Goal: Task Accomplishment & Management: Manage account settings

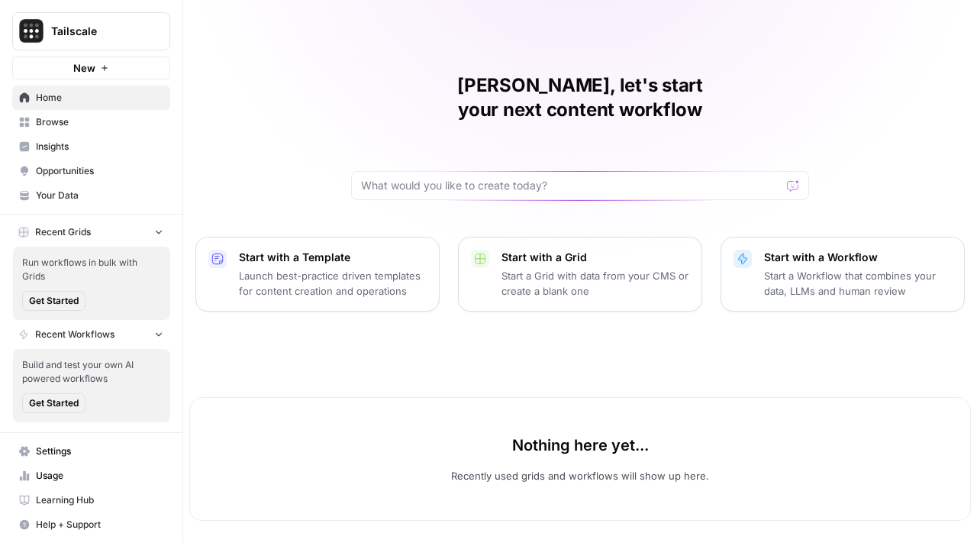
click at [682, 73] on div "Mayank, let's start your next content workflow Start with a Template Launch bes…" at bounding box center [580, 272] width 794 height 545
click at [623, 50] on div "Mayank, let's start your next content workflow Start with a Template Launch bes…" at bounding box center [580, 272] width 794 height 545
click at [142, 231] on button "Recent Grids" at bounding box center [91, 232] width 158 height 23
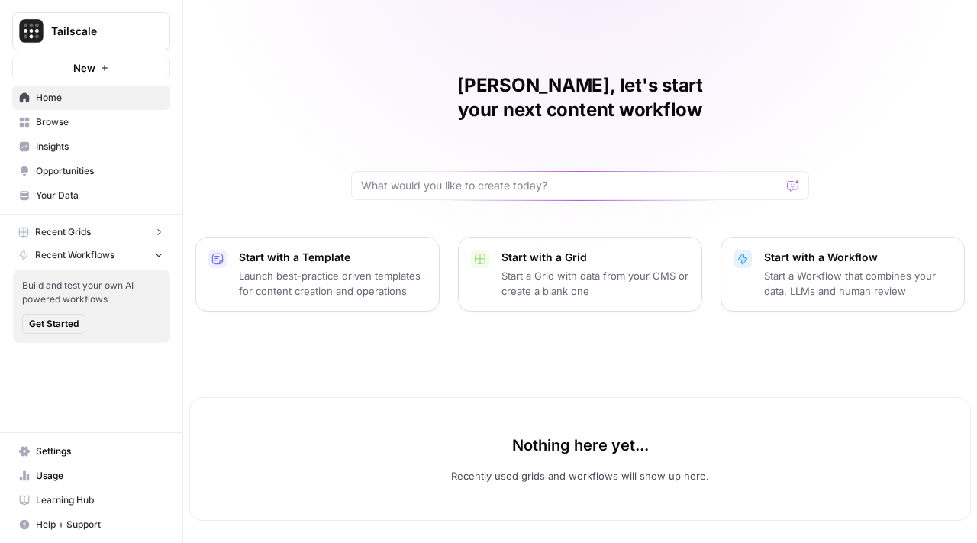
click at [150, 249] on button "Recent Workflows" at bounding box center [91, 254] width 158 height 23
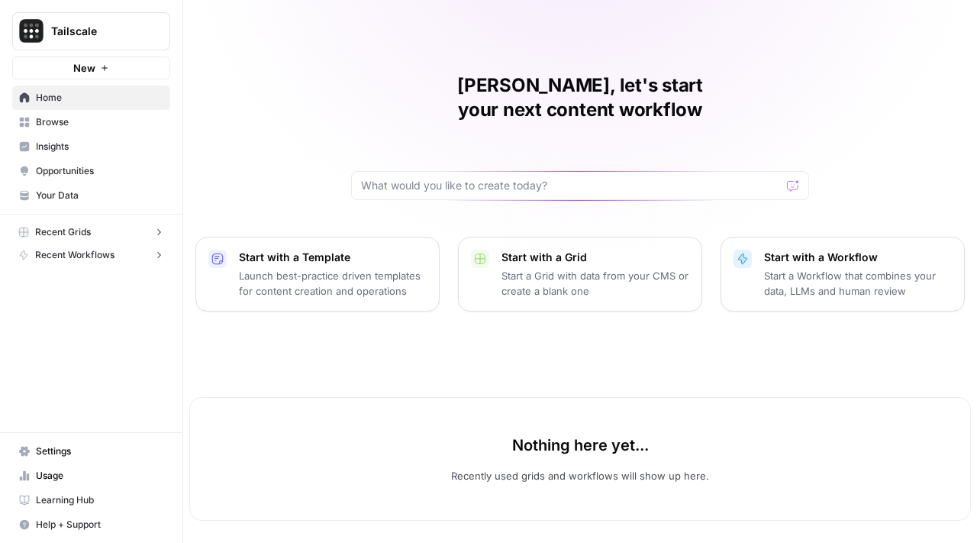
click at [115, 144] on span "Insights" at bounding box center [99, 147] width 127 height 14
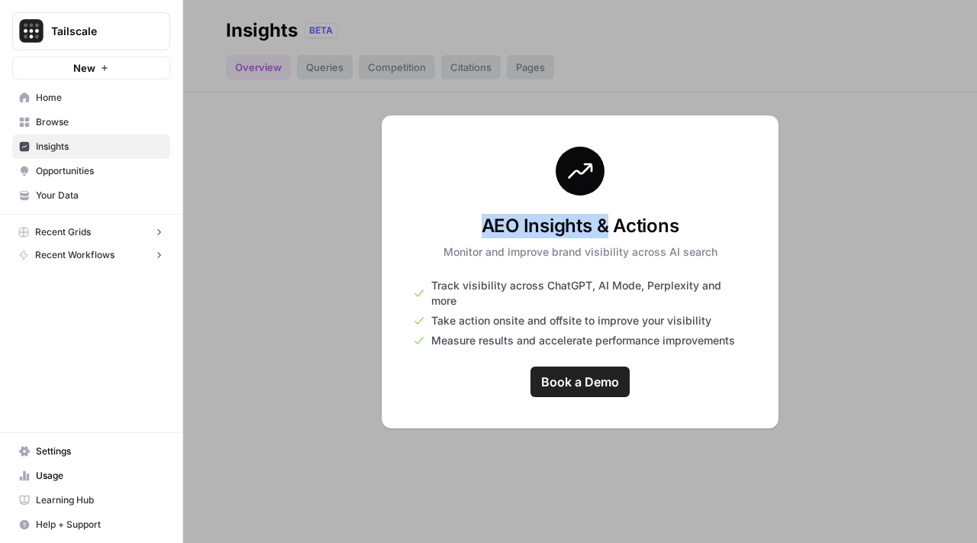
drag, startPoint x: 479, startPoint y: 234, endPoint x: 606, endPoint y: 234, distance: 126.7
click at [606, 234] on h3 "AEO Insights & Actions" at bounding box center [580, 226] width 274 height 24
click at [582, 238] on h3 "AEO Insights & Actions" at bounding box center [580, 226] width 274 height 24
drag, startPoint x: 463, startPoint y: 229, endPoint x: 682, endPoint y: 250, distance: 220.0
click at [682, 250] on div "AEO Insights & Actions Monitor and improve brand visibility across AI search" at bounding box center [580, 237] width 274 height 46
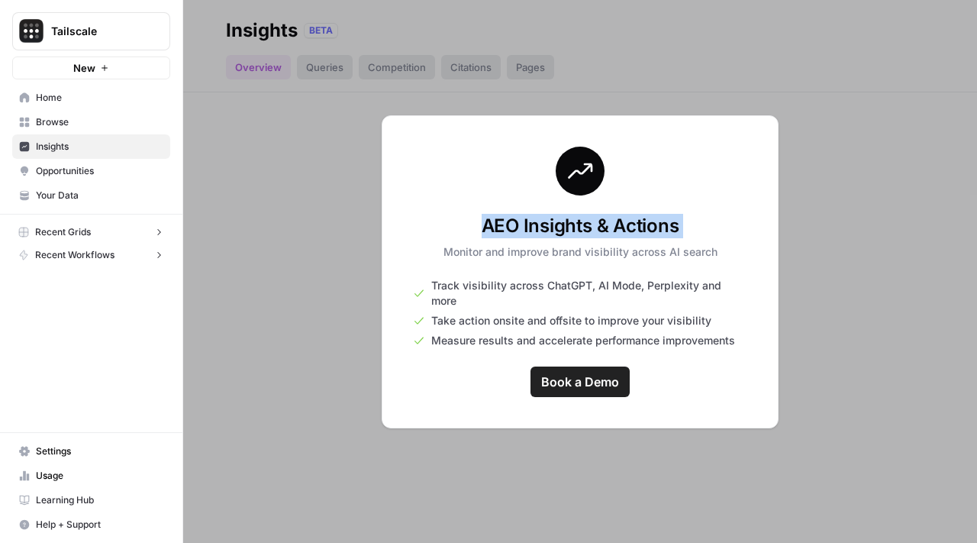
click at [65, 163] on link "Opportunities" at bounding box center [91, 171] width 158 height 24
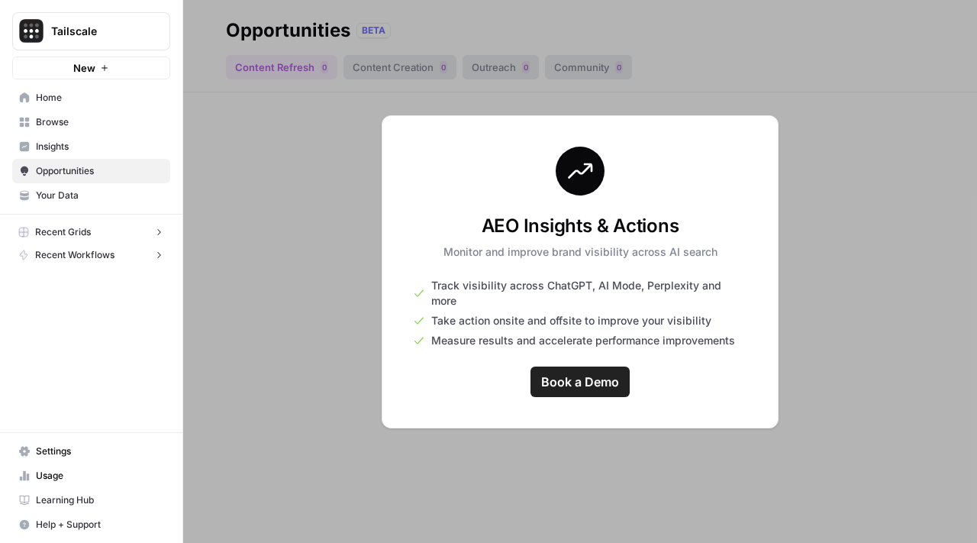
click at [102, 183] on link "Your Data" at bounding box center [91, 195] width 158 height 24
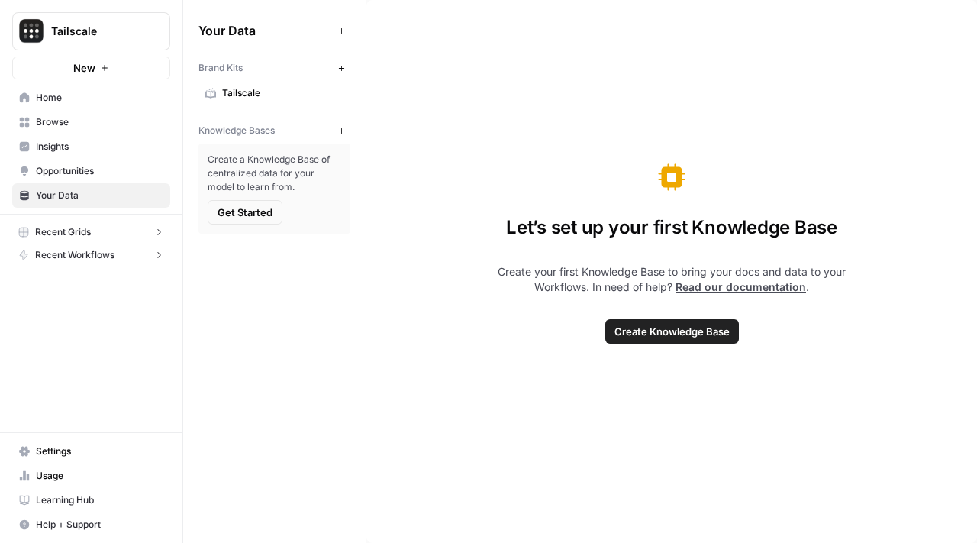
click at [106, 176] on span "Opportunities" at bounding box center [99, 171] width 127 height 14
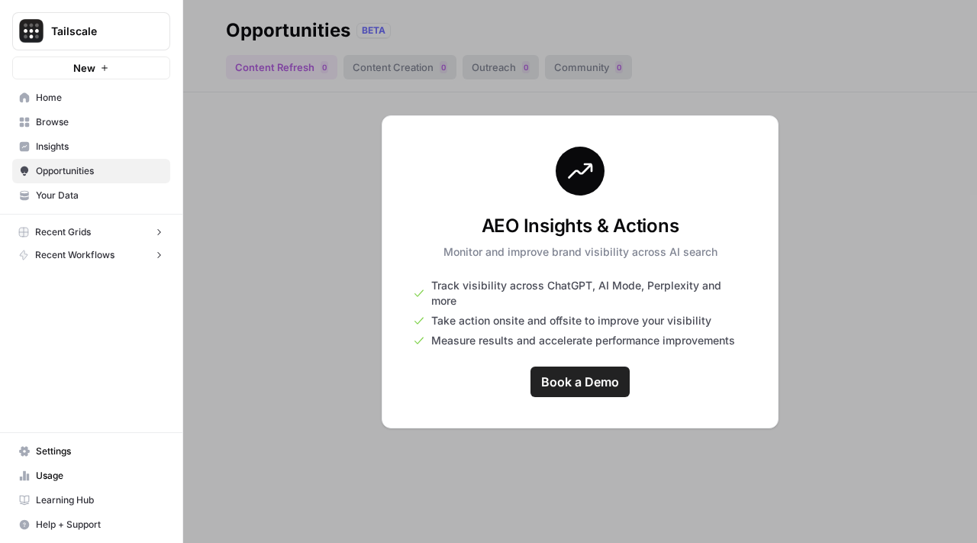
click at [85, 134] on link "Insights" at bounding box center [91, 146] width 158 height 24
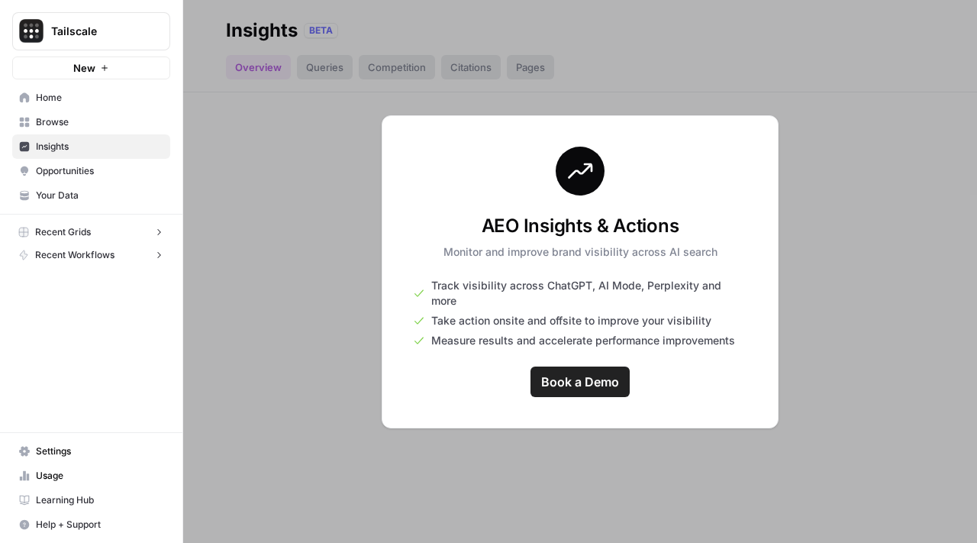
click at [94, 121] on span "Browse" at bounding box center [99, 122] width 127 height 14
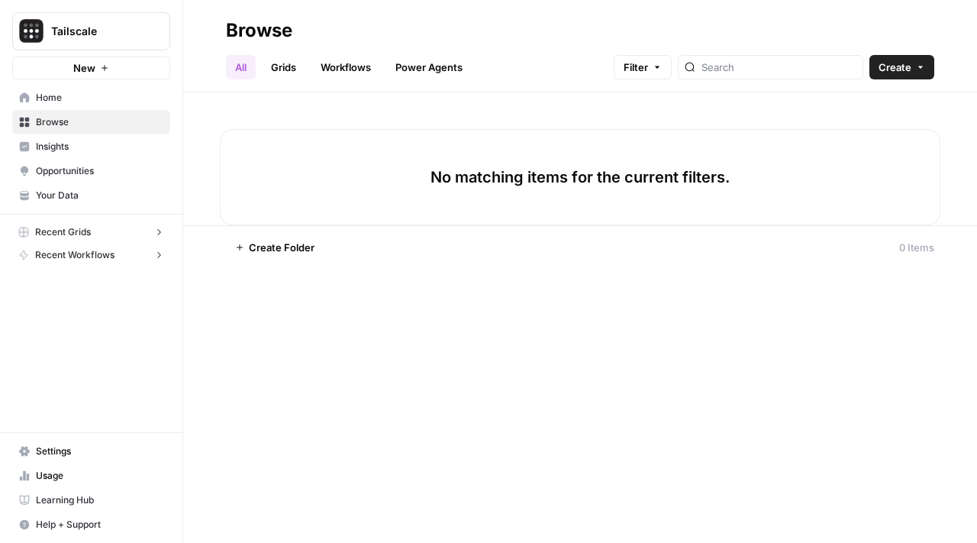
click at [93, 94] on span "Home" at bounding box center [99, 98] width 127 height 14
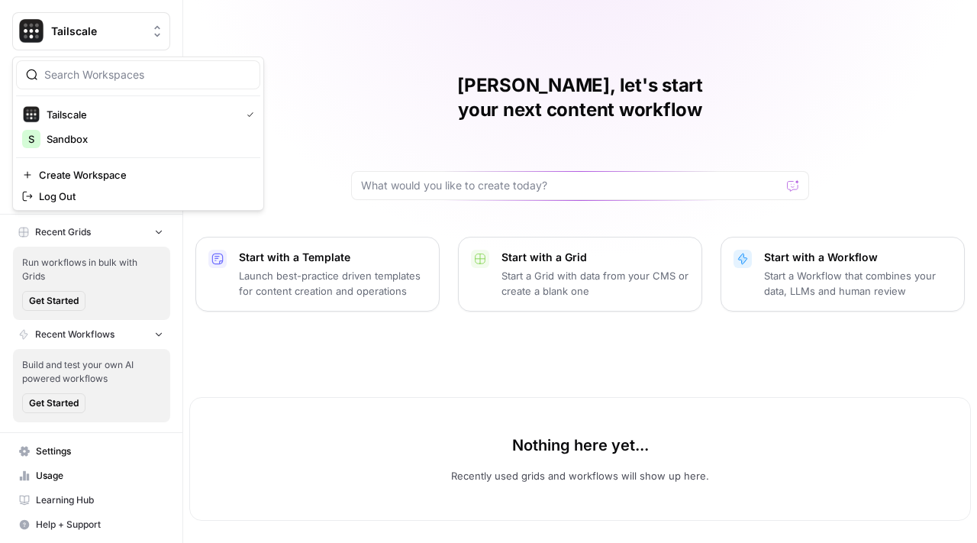
click at [108, 35] on span "Tailscale" at bounding box center [97, 31] width 92 height 15
click at [172, 178] on span "Create Workspace" at bounding box center [143, 174] width 209 height 15
click at [64, 43] on button "Tailscale" at bounding box center [91, 31] width 158 height 38
click at [135, 179] on span "Create Workspace" at bounding box center [143, 174] width 209 height 15
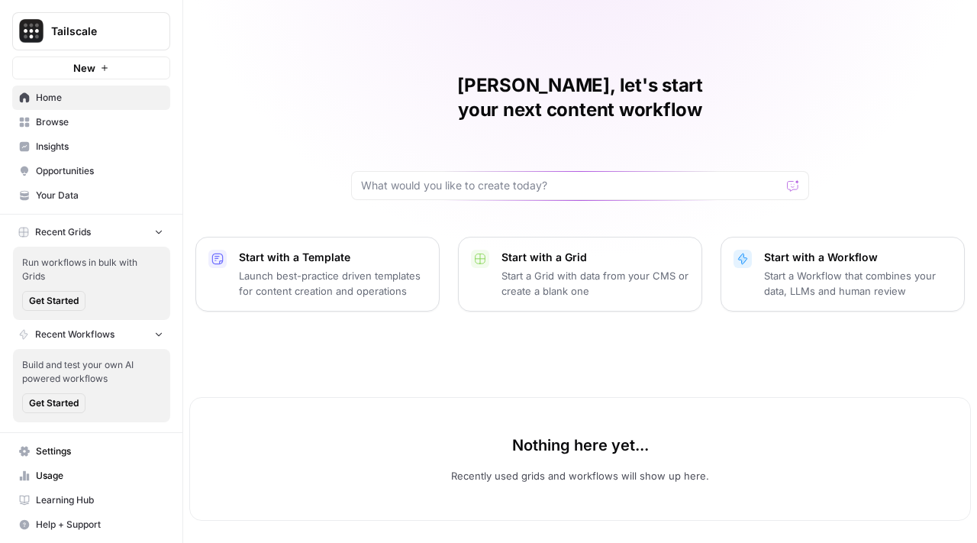
click at [100, 454] on span "Settings" at bounding box center [99, 451] width 127 height 14
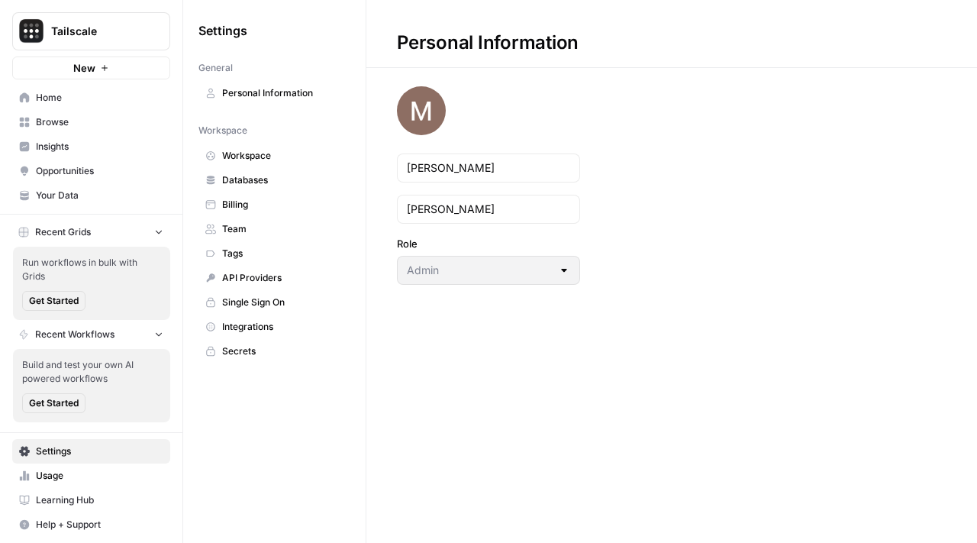
click at [69, 466] on link "Usage" at bounding box center [91, 475] width 158 height 24
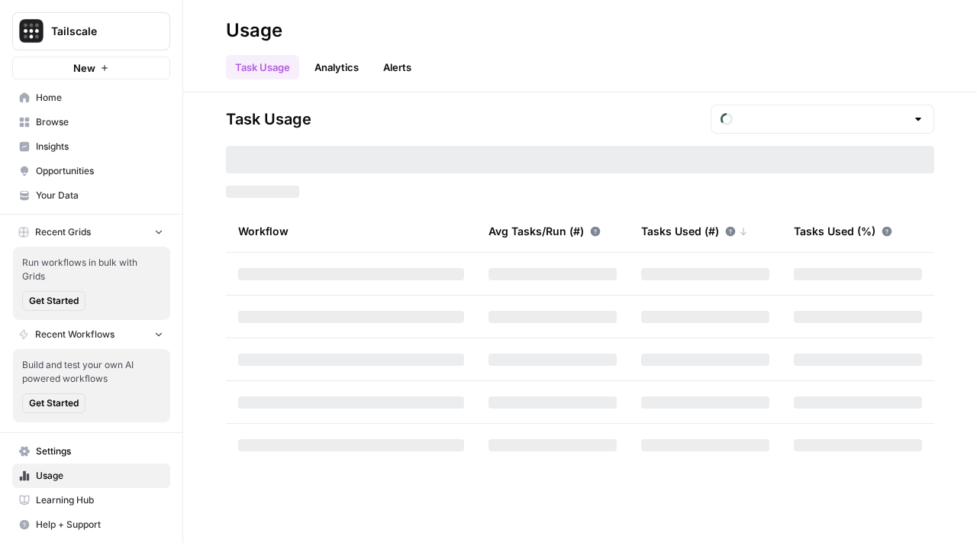
type input "October Tasks"
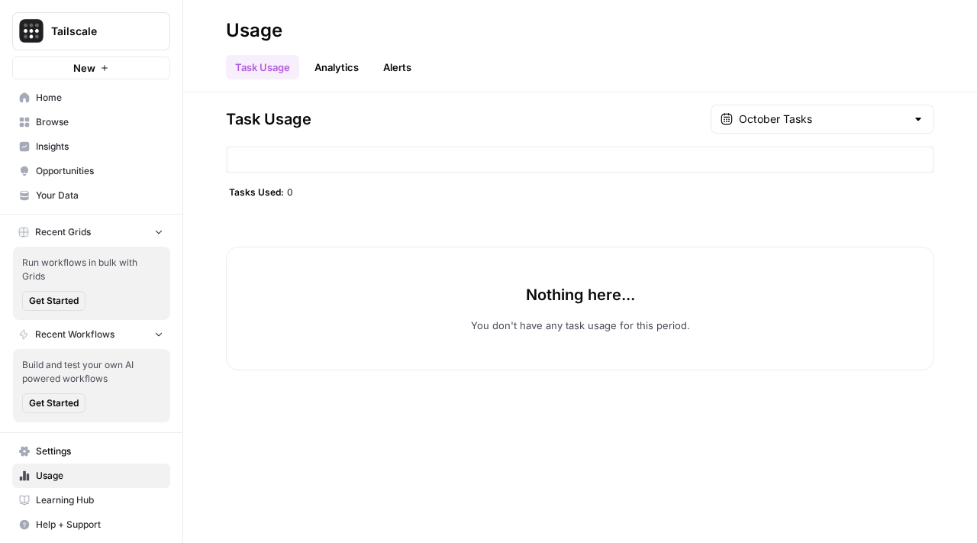
click at [323, 69] on link "Analytics" at bounding box center [336, 67] width 63 height 24
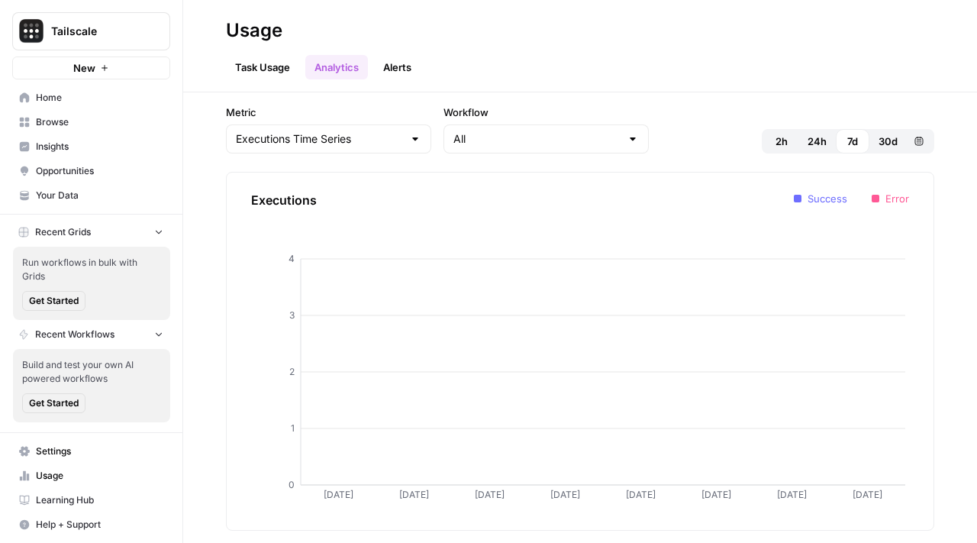
click at [405, 67] on link "Alerts" at bounding box center [397, 67] width 47 height 24
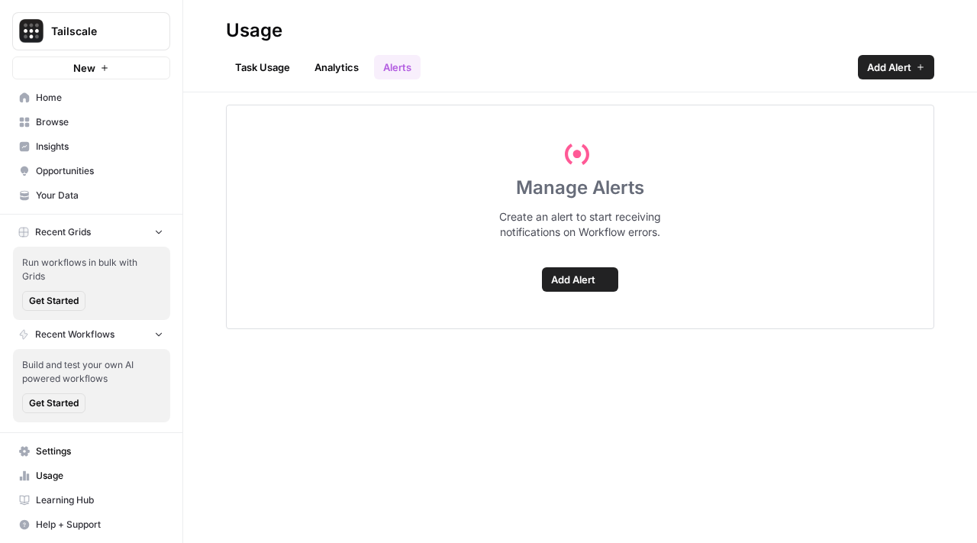
click at [283, 59] on link "Task Usage" at bounding box center [262, 67] width 73 height 24
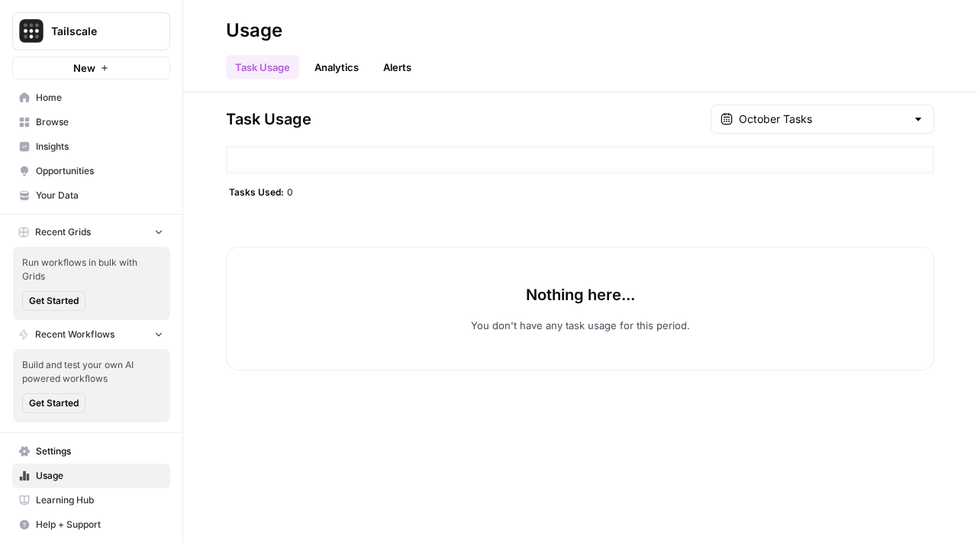
click at [102, 450] on span "Settings" at bounding box center [99, 451] width 127 height 14
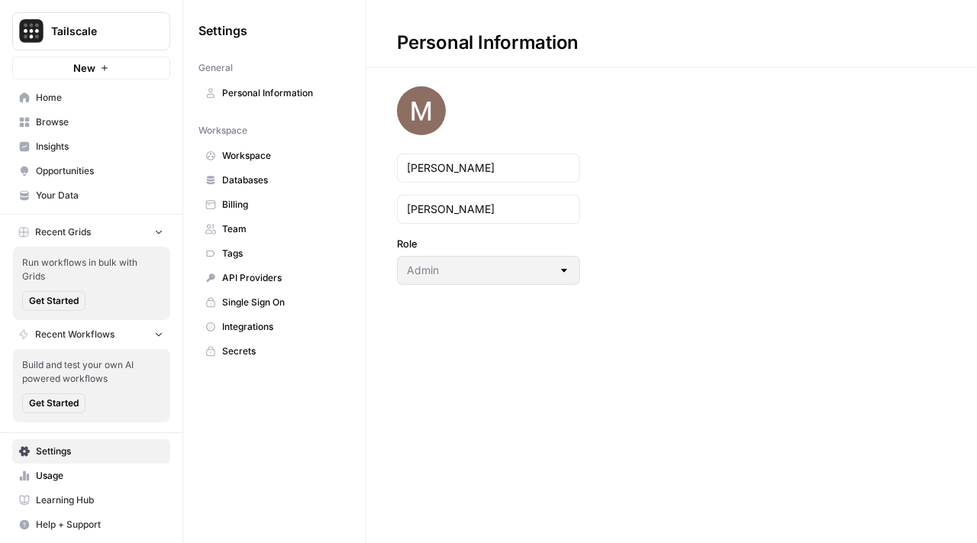
click at [301, 200] on span "Billing" at bounding box center [282, 205] width 121 height 14
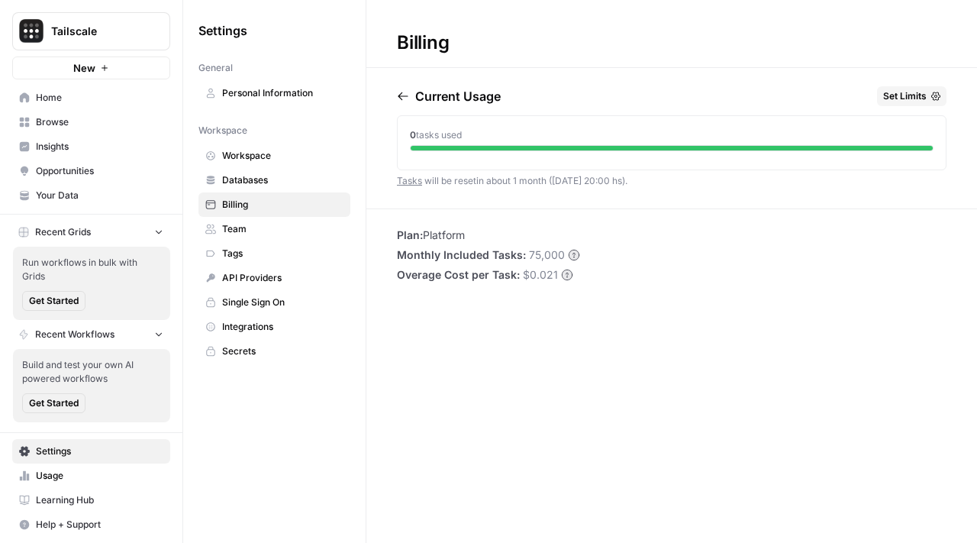
drag, startPoint x: 573, startPoint y: 253, endPoint x: 390, endPoint y: 253, distance: 183.2
click at [390, 253] on div "Plan: Platform Monthly Included Tasks: 75,000 Overage Cost per Task: $0.021" at bounding box center [671, 254] width 611 height 55
click at [392, 266] on div "Plan: Platform Monthly Included Tasks: 75,000 Overage Cost per Task: $0.021" at bounding box center [671, 254] width 611 height 55
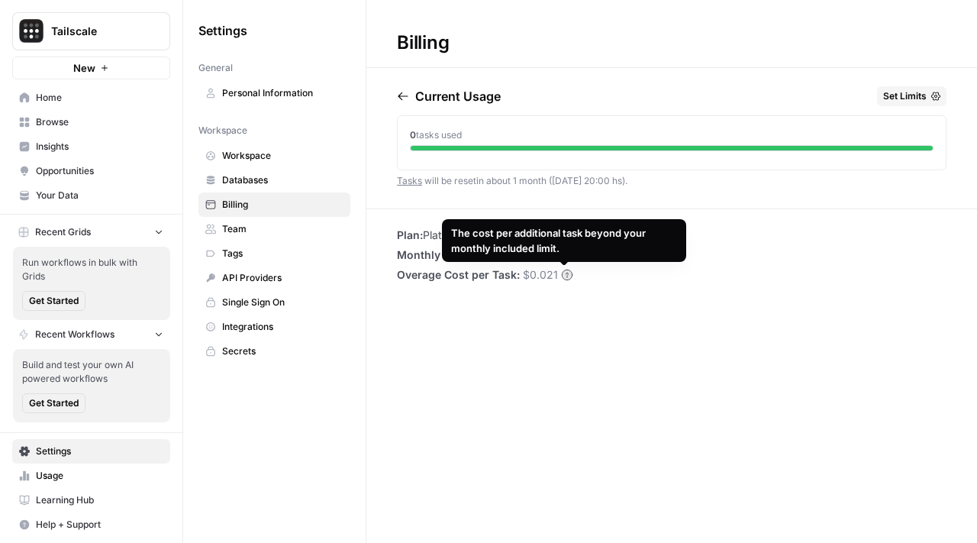
click at [567, 276] on circle at bounding box center [567, 274] width 10 height 10
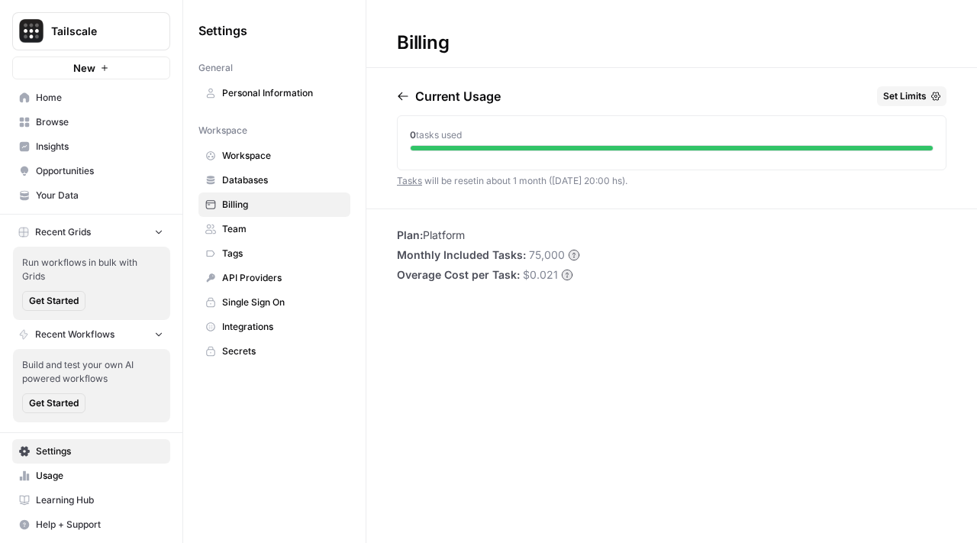
click at [399, 83] on div "Billing Current Usage Set Limits 0 tasks used Tasks will be reset in about 1 mo…" at bounding box center [671, 271] width 611 height 543
click at [399, 90] on icon "button" at bounding box center [403, 96] width 12 height 12
click at [114, 323] on button "Recent Workflows" at bounding box center [91, 334] width 158 height 23
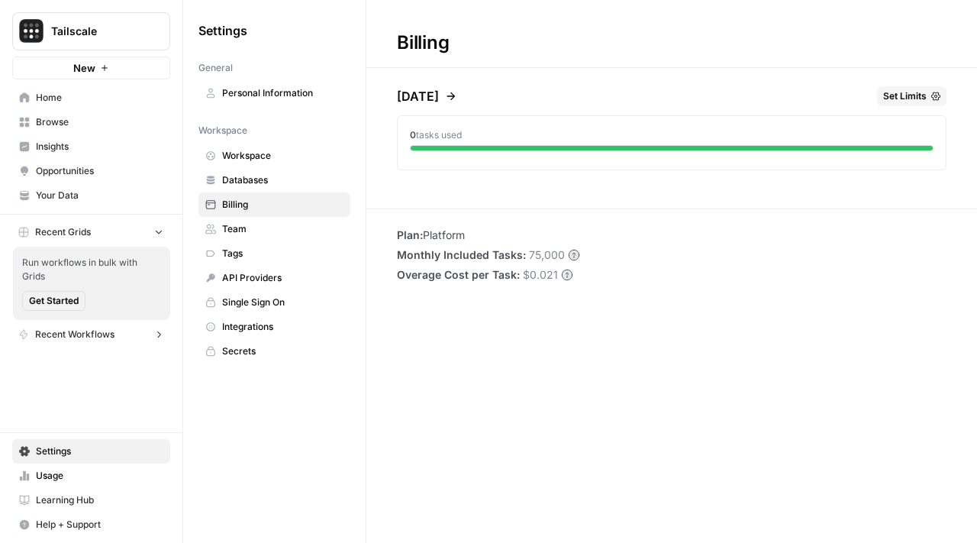
click at [118, 331] on button "Recent Workflows" at bounding box center [91, 334] width 158 height 23
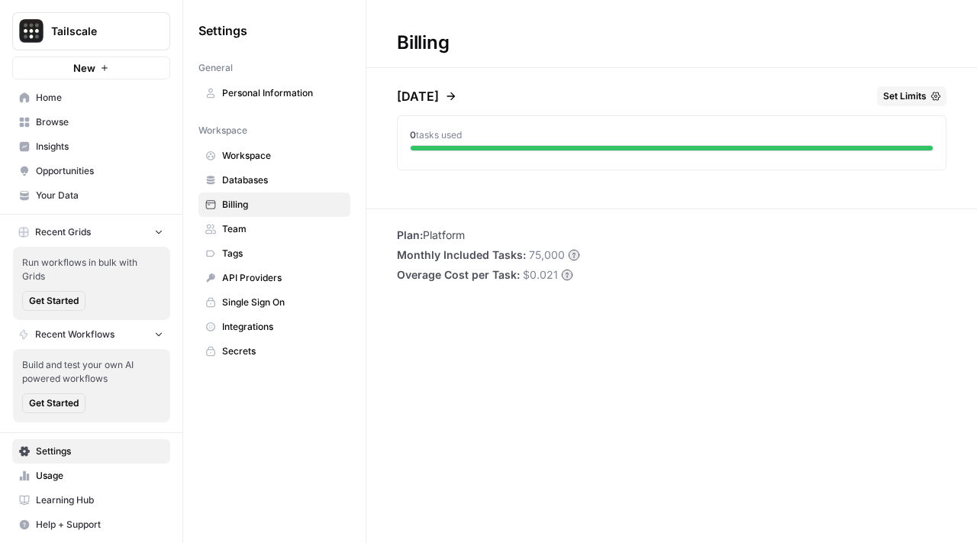
click at [147, 234] on button "Recent Grids" at bounding box center [91, 232] width 158 height 23
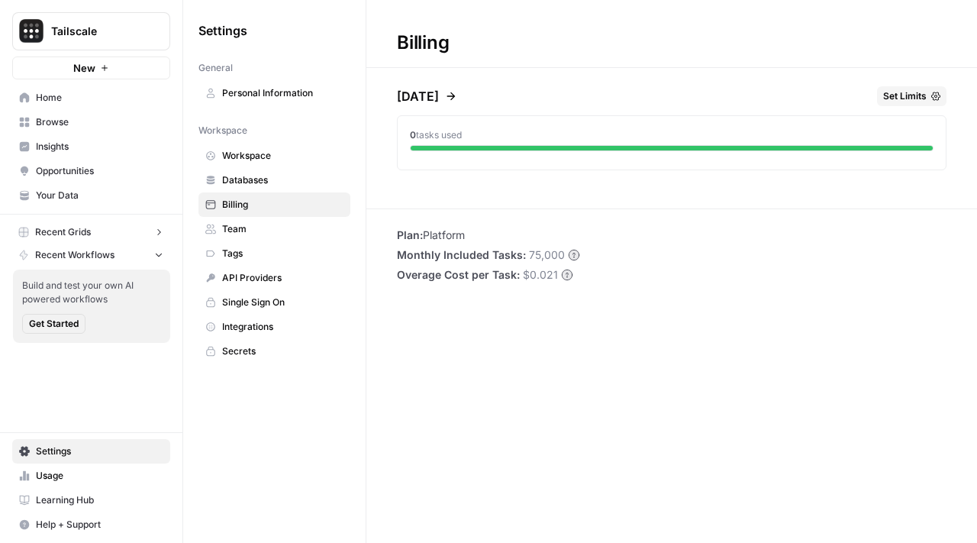
click at [159, 256] on icon "button" at bounding box center [158, 254] width 11 height 11
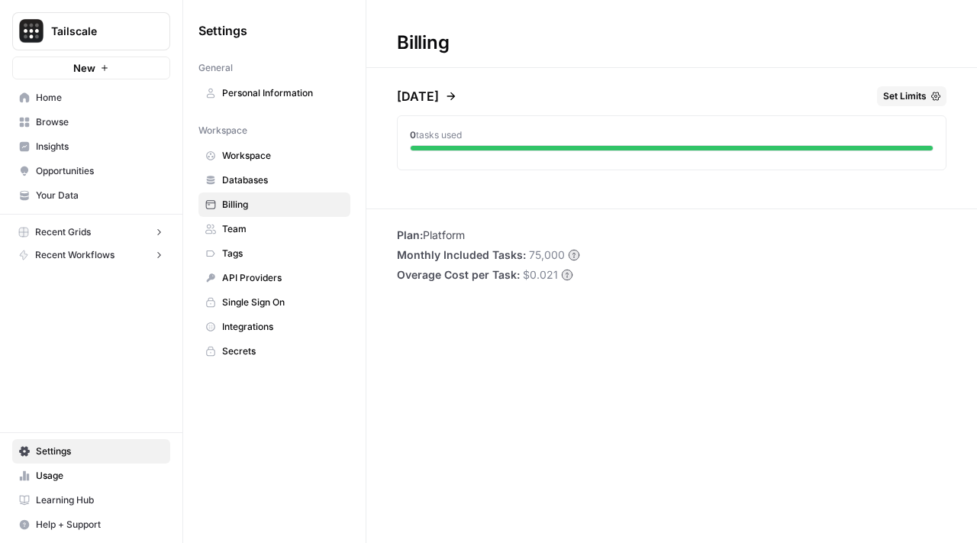
click at [191, 27] on button "button" at bounding box center [185, 30] width 15 height 15
